Goal: Task Accomplishment & Management: Complete application form

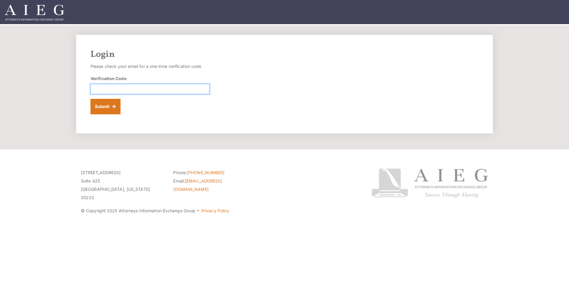
click at [110, 87] on input "Verification Code" at bounding box center [149, 89] width 119 height 10
type input "517232"
click at [100, 105] on button "Submit" at bounding box center [105, 106] width 30 height 15
click at [106, 102] on button "Submit" at bounding box center [105, 106] width 30 height 15
click at [115, 106] on button "Submit" at bounding box center [105, 106] width 30 height 15
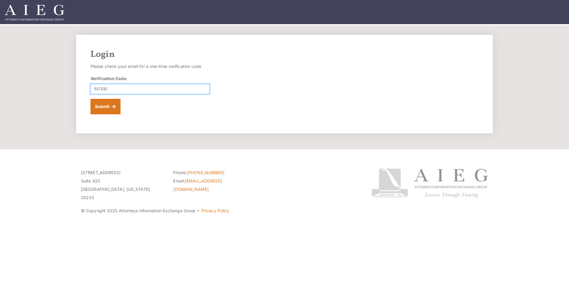
click at [113, 87] on input "517232" at bounding box center [149, 89] width 119 height 10
click at [109, 106] on button "Submit" at bounding box center [105, 106] width 30 height 15
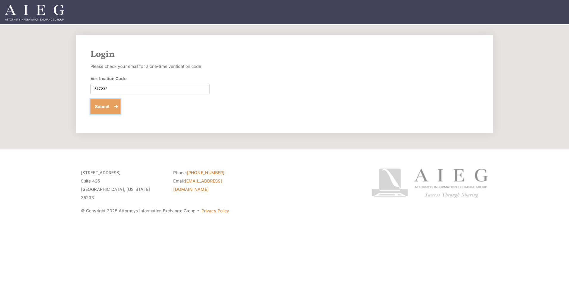
click at [117, 105] on button "Submit" at bounding box center [105, 106] width 30 height 15
click at [112, 104] on button "Submit" at bounding box center [105, 106] width 30 height 15
